Goal: Transaction & Acquisition: Book appointment/travel/reservation

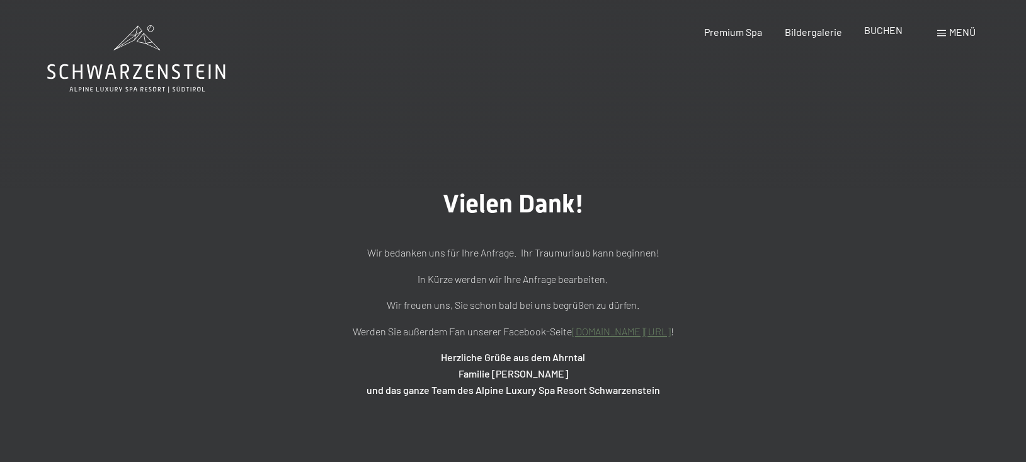
click at [883, 32] on span "BUCHEN" at bounding box center [883, 30] width 38 height 12
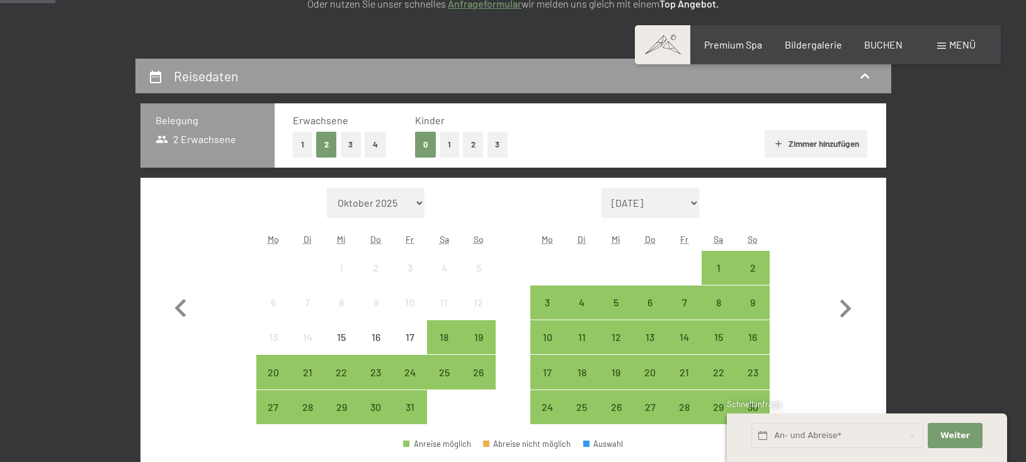
scroll to position [244, 0]
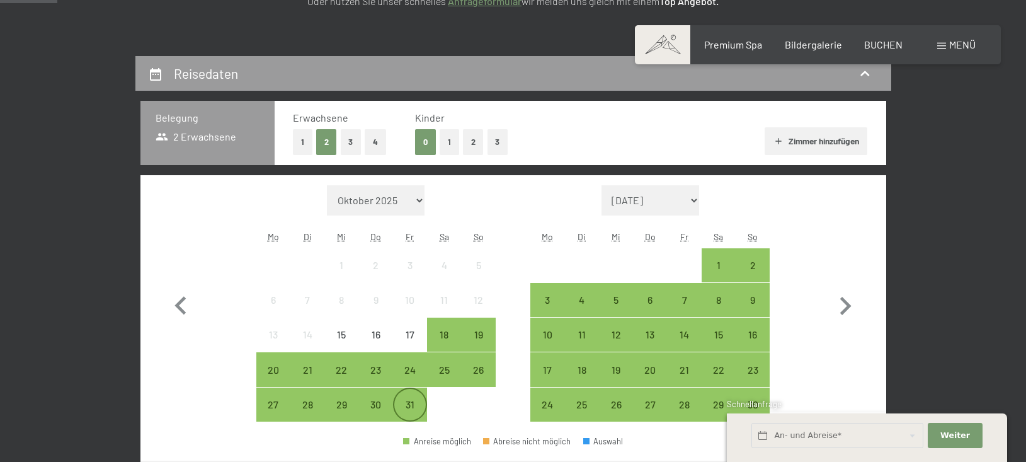
click at [411, 408] on div "31" at bounding box center [409, 414] width 31 height 31
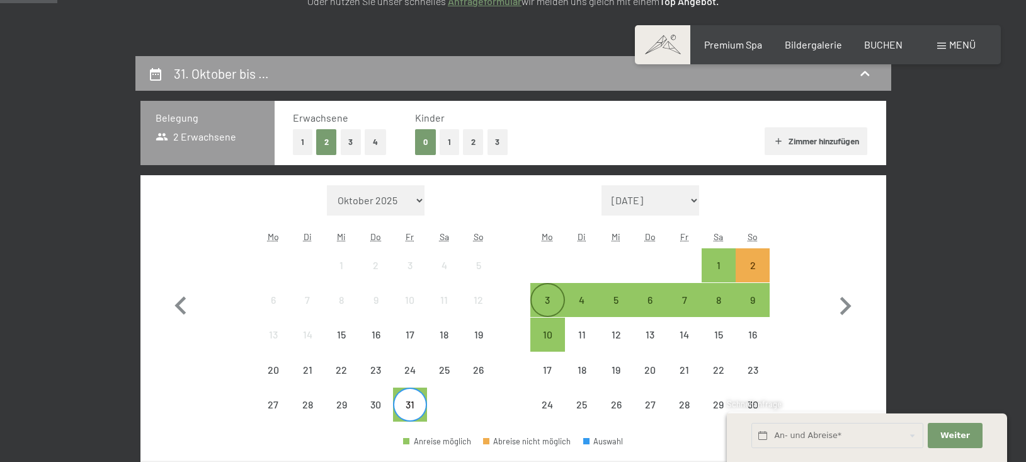
click at [540, 303] on div "3" at bounding box center [546, 310] width 31 height 31
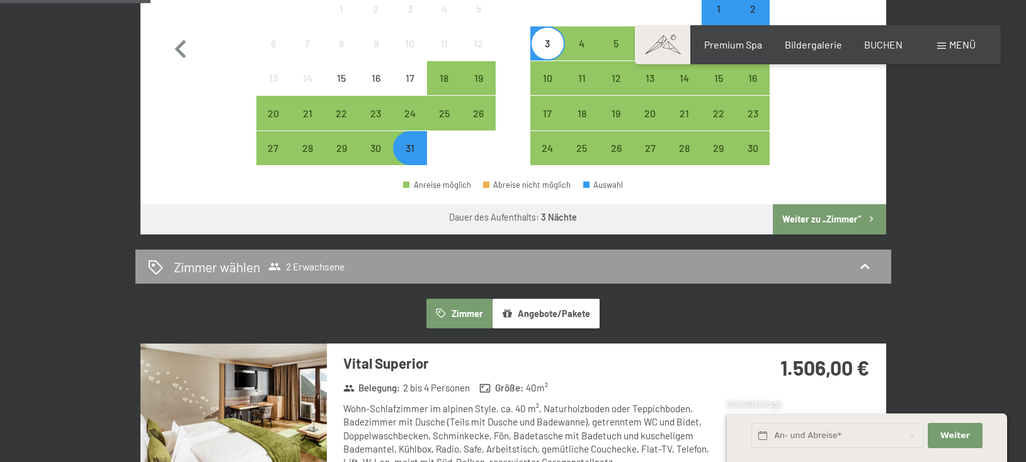
scroll to position [530, 0]
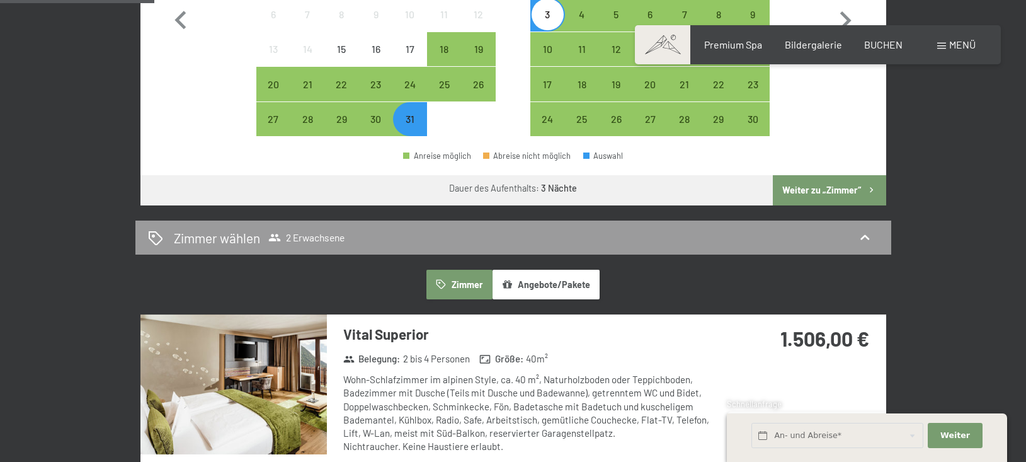
click at [823, 188] on button "Weiter zu „Zimmer“" at bounding box center [829, 190] width 113 height 30
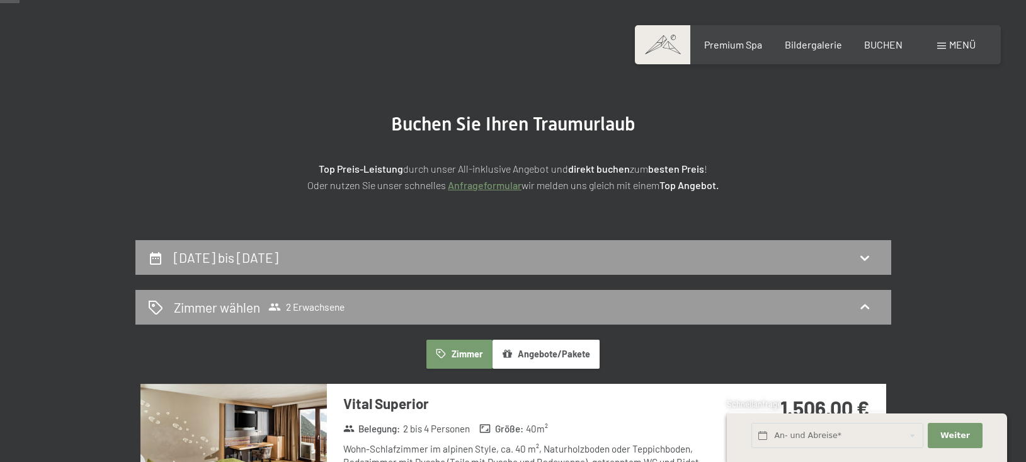
scroll to position [58, 0]
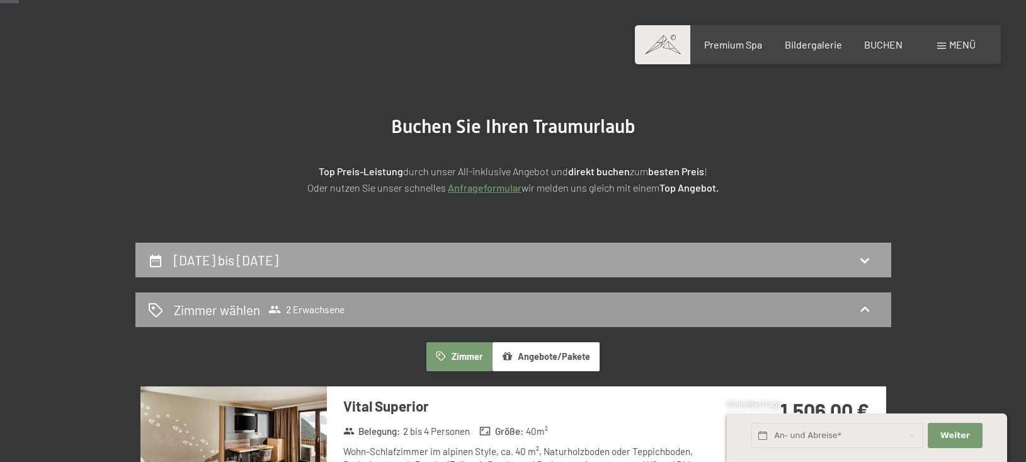
click at [869, 258] on icon at bounding box center [864, 259] width 15 height 15
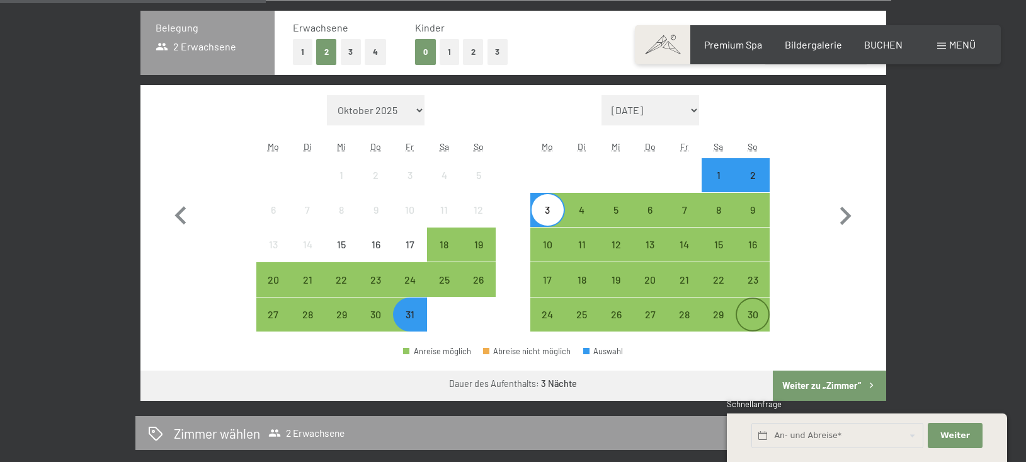
scroll to position [341, 0]
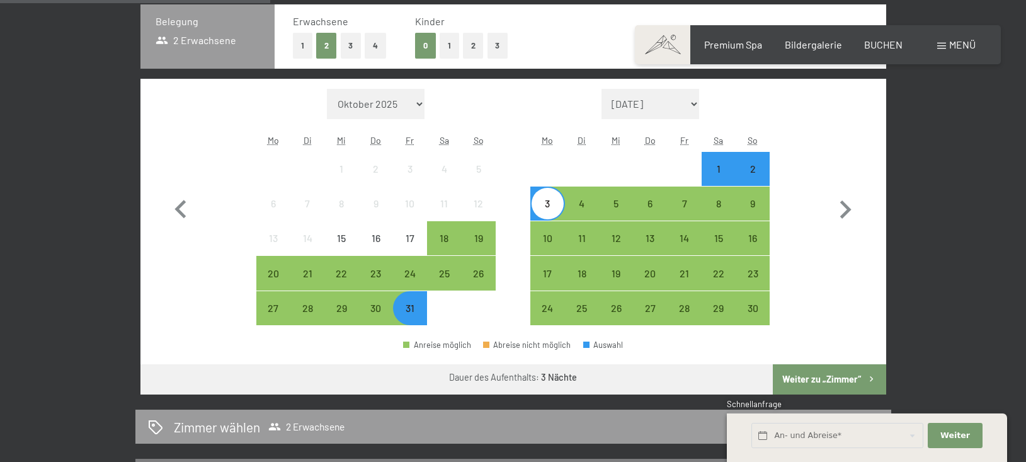
click at [411, 314] on div "31" at bounding box center [409, 318] width 31 height 31
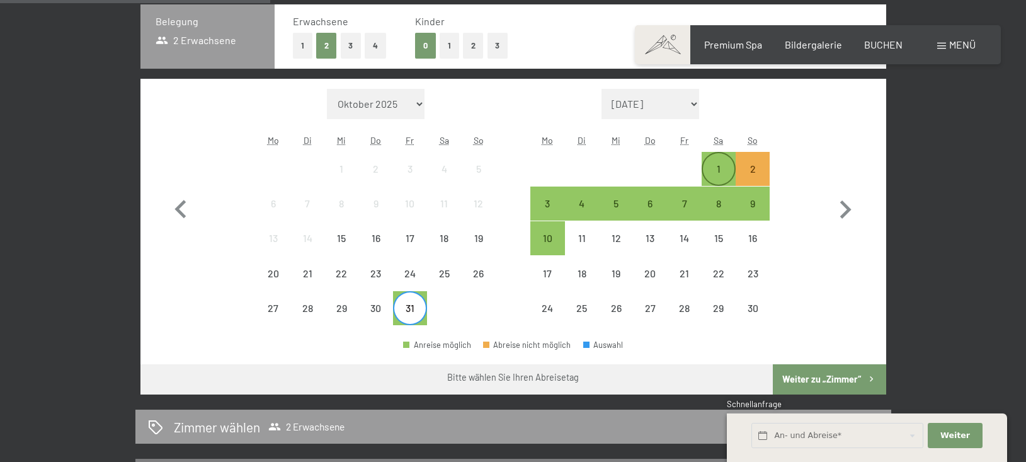
click at [719, 166] on div "1" at bounding box center [718, 179] width 31 height 31
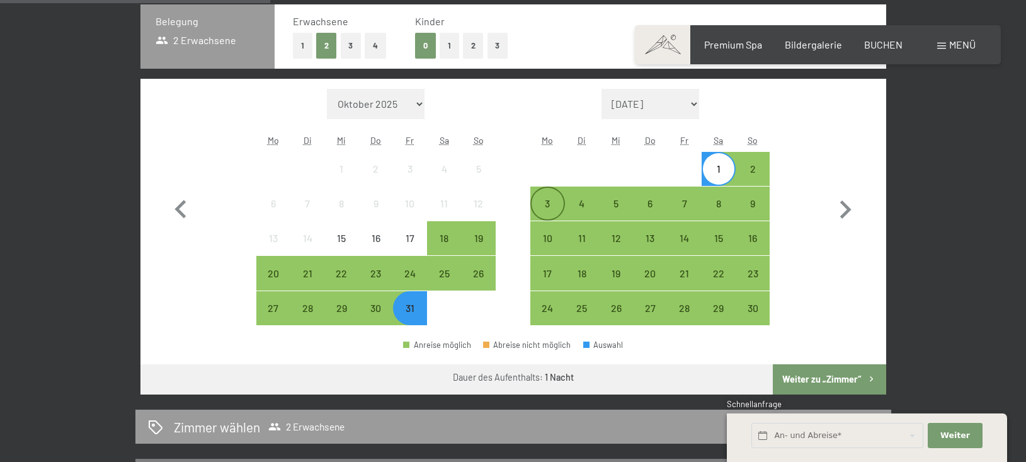
click at [556, 205] on div "3" at bounding box center [546, 213] width 31 height 31
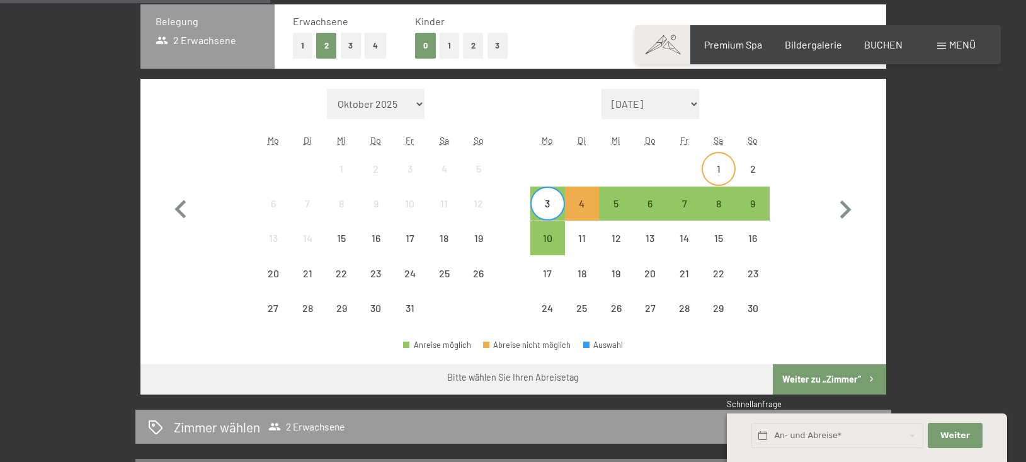
click at [721, 165] on div "1" at bounding box center [718, 179] width 31 height 31
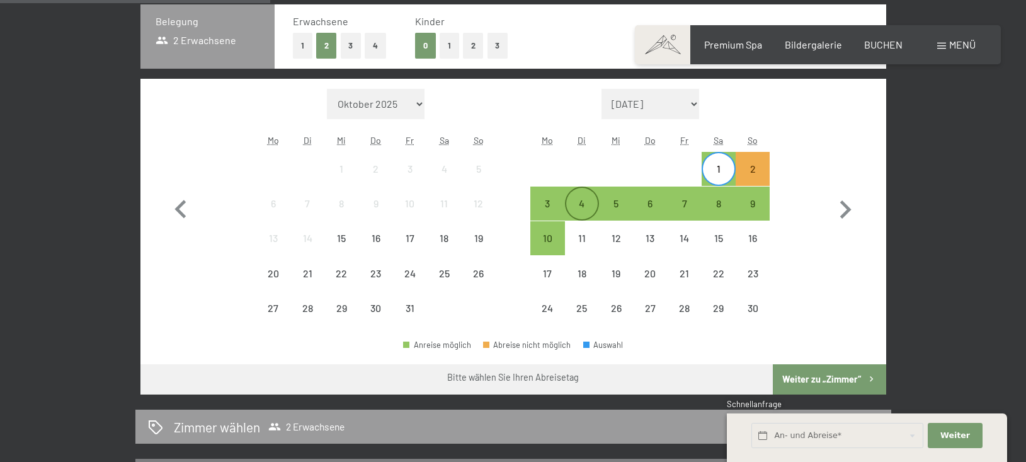
click at [584, 201] on div "4" at bounding box center [581, 213] width 31 height 31
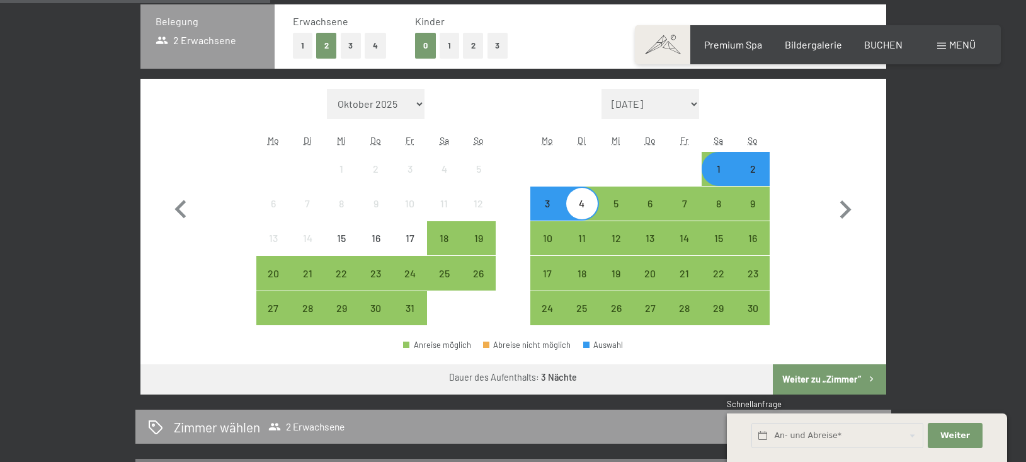
click at [827, 377] on button "Weiter zu „Zimmer“" at bounding box center [829, 379] width 113 height 30
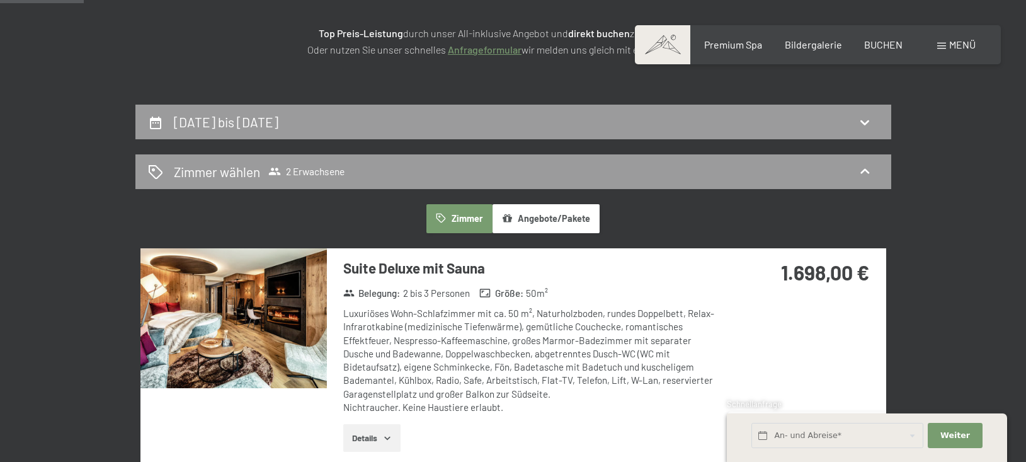
scroll to position [194, 0]
